Goal: Navigation & Orientation: Find specific page/section

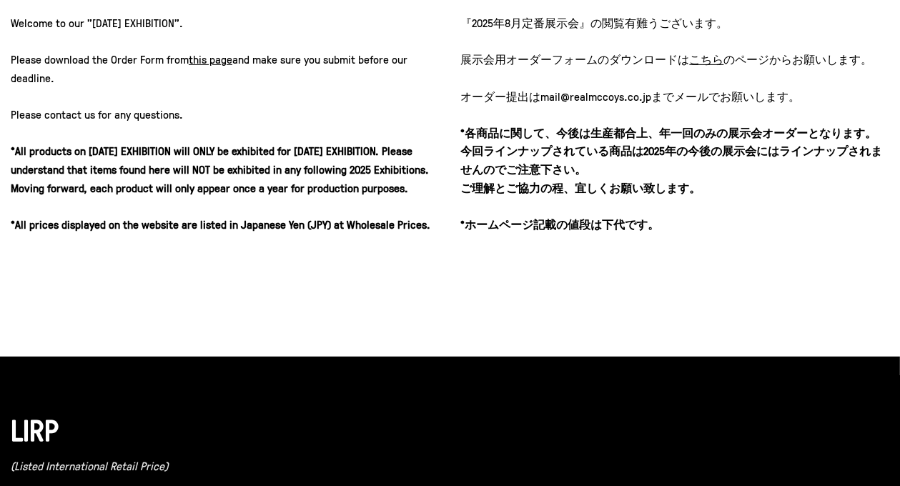
scroll to position [558, 0]
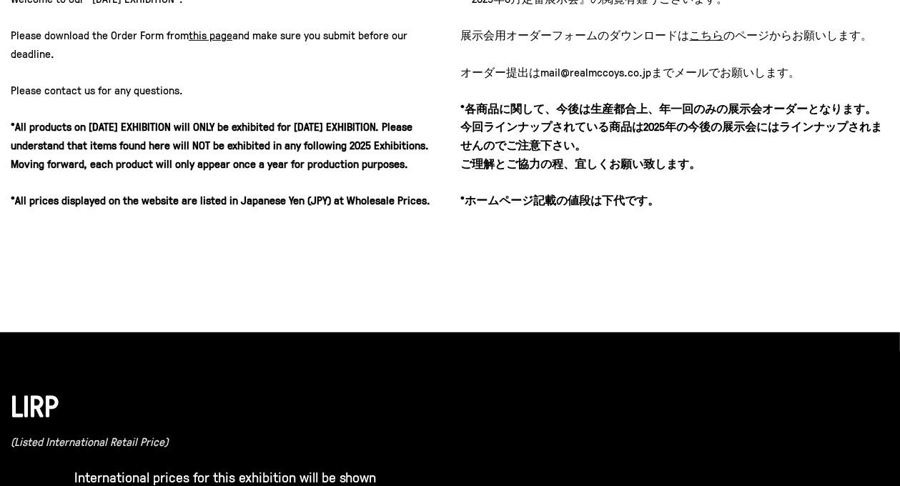
click at [702, 33] on u "こちら" at bounding box center [707, 35] width 34 height 16
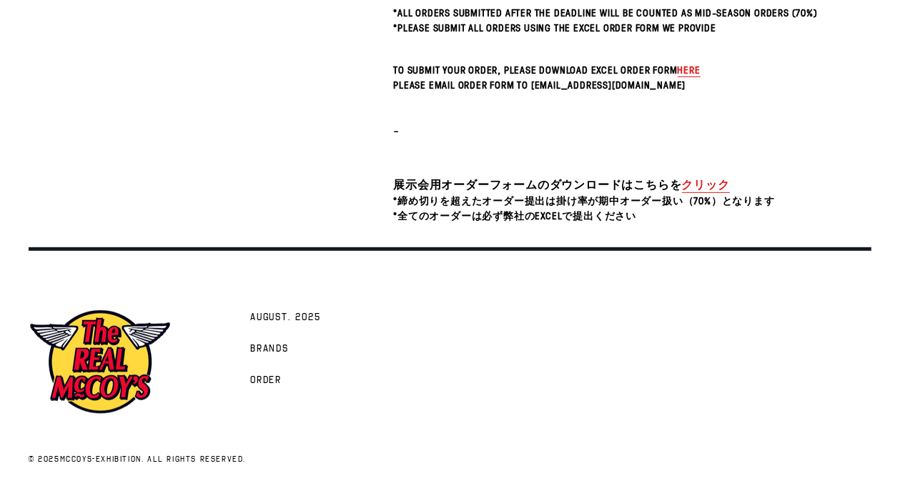
scroll to position [512, 0]
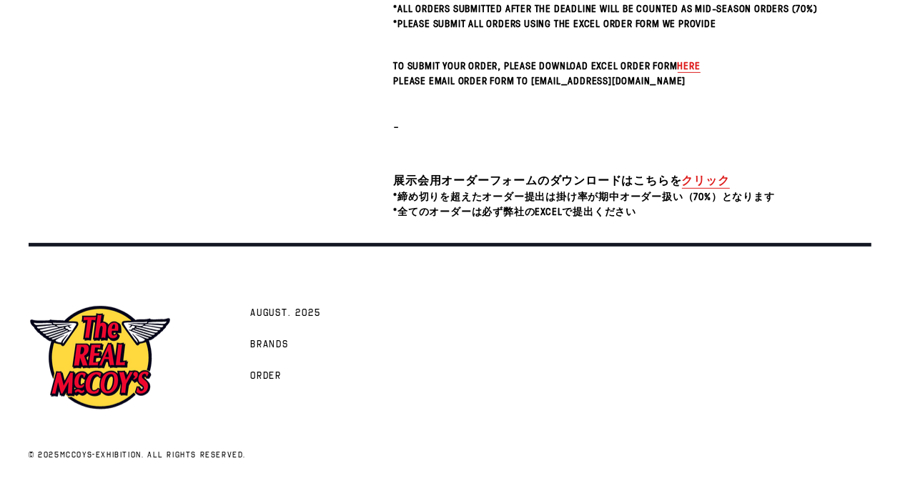
click at [703, 178] on link "クリック" at bounding box center [706, 180] width 48 height 16
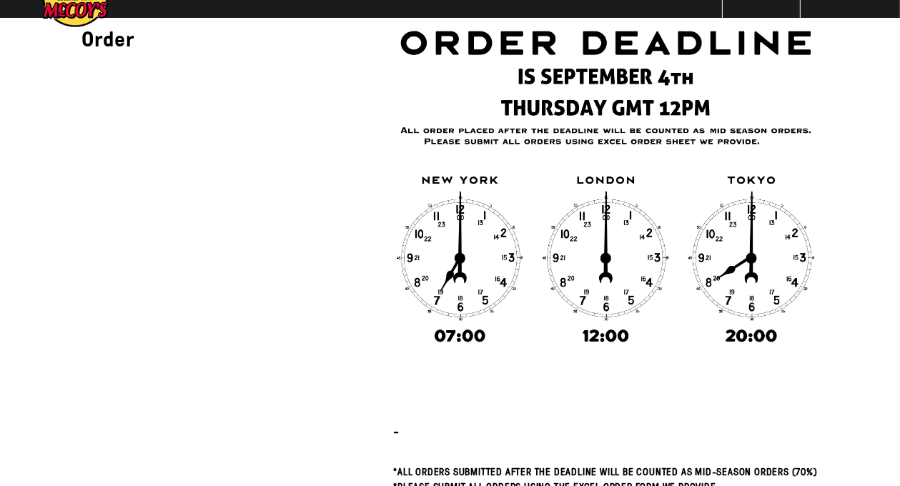
scroll to position [0, 0]
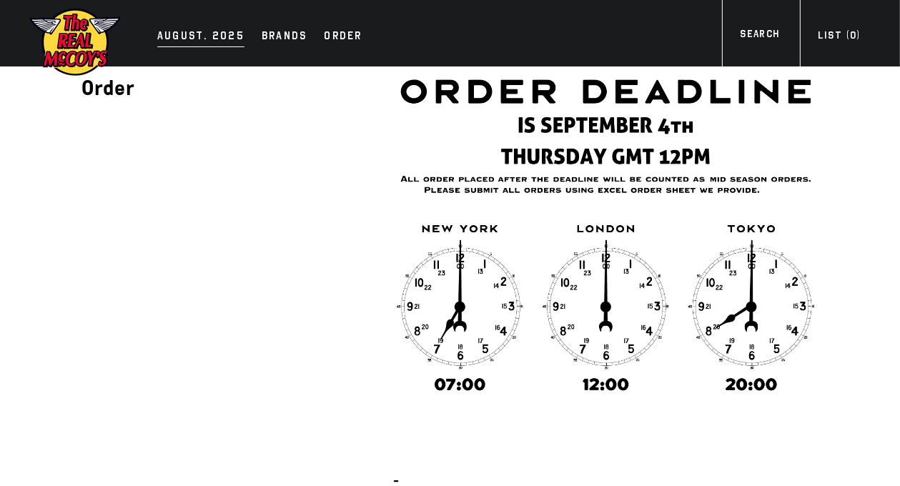
click at [192, 30] on div "AUGUST. 2025" at bounding box center [200, 37] width 87 height 20
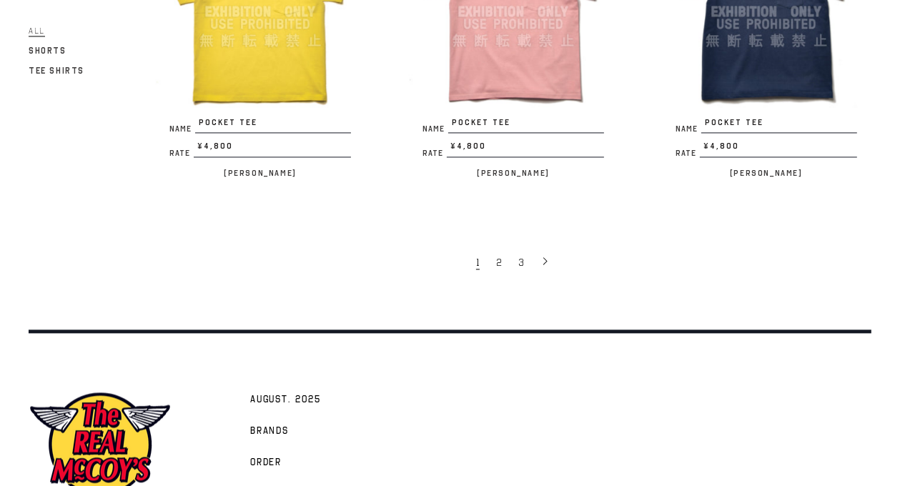
scroll to position [2605, 0]
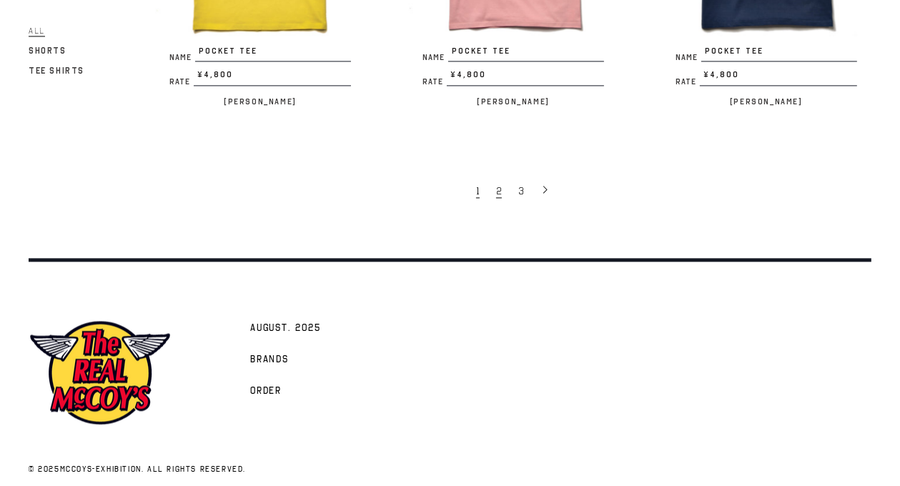
click at [501, 177] on link "2" at bounding box center [500, 190] width 22 height 29
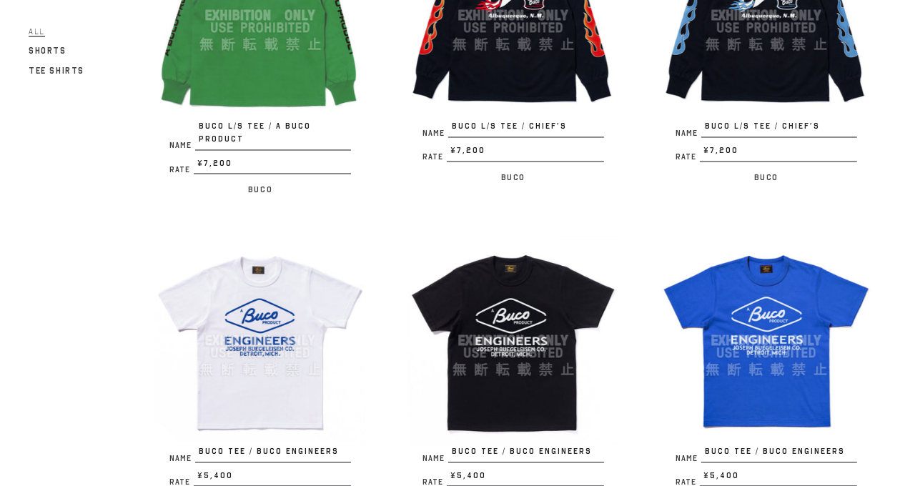
scroll to position [2592, 0]
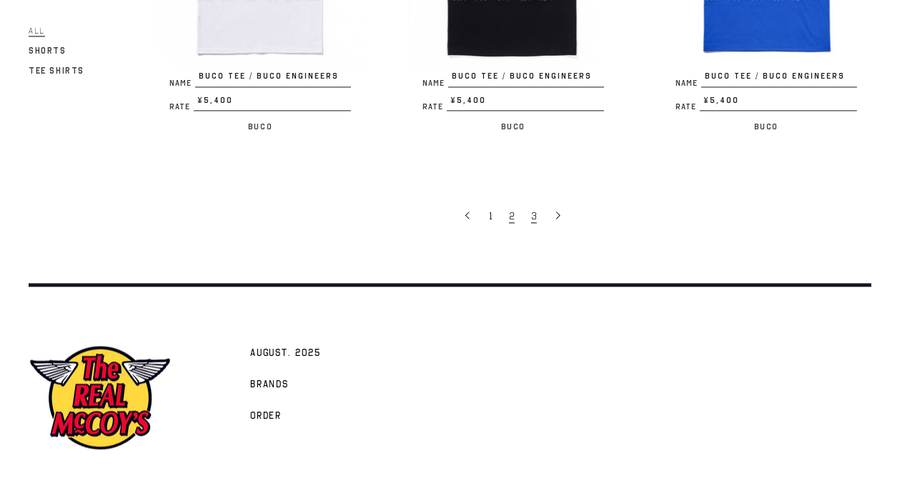
click at [535, 209] on span "3" at bounding box center [534, 216] width 6 height 14
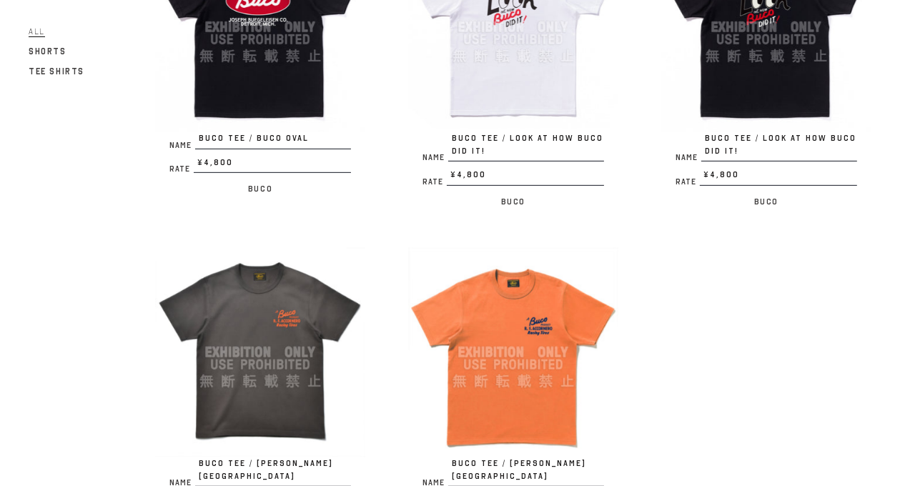
scroll to position [589, 0]
